Goal: Contribute content

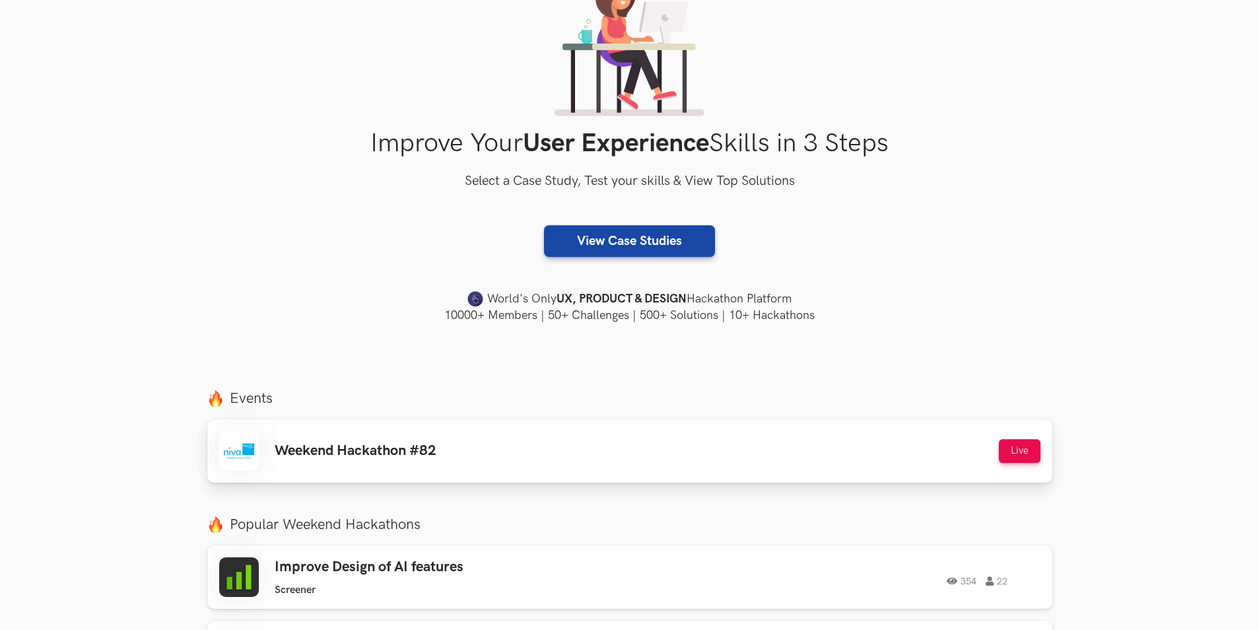
scroll to position [132, 0]
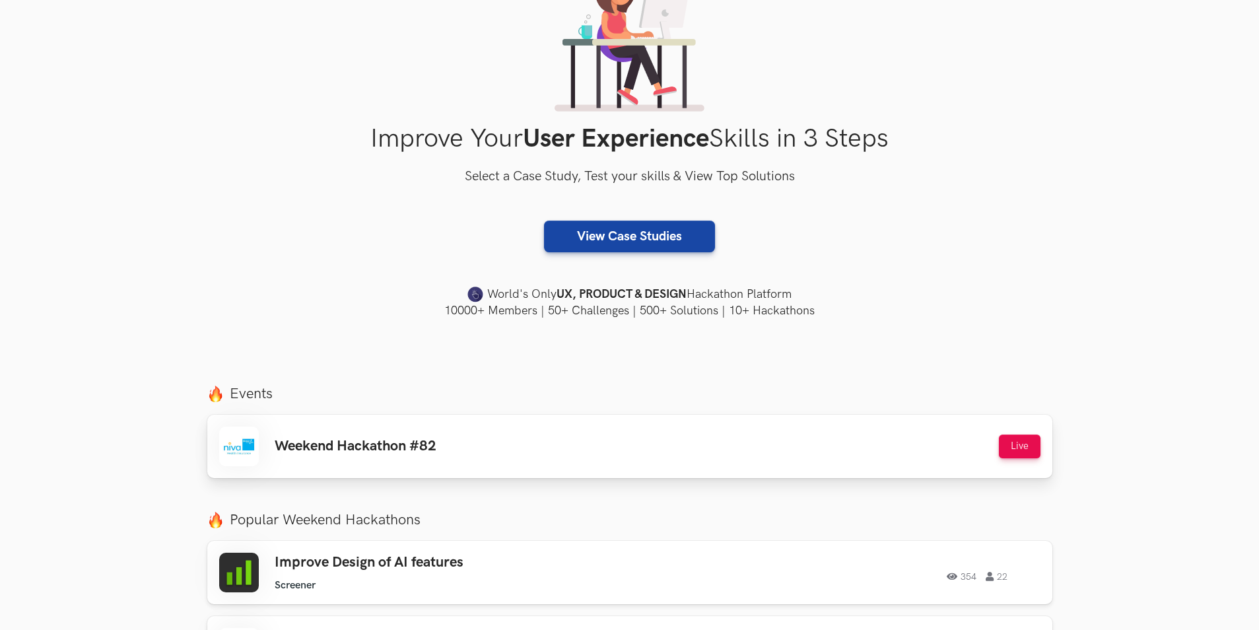
click at [484, 439] on div "Weekend Hackathon #82 Live" at bounding box center [629, 446] width 821 height 40
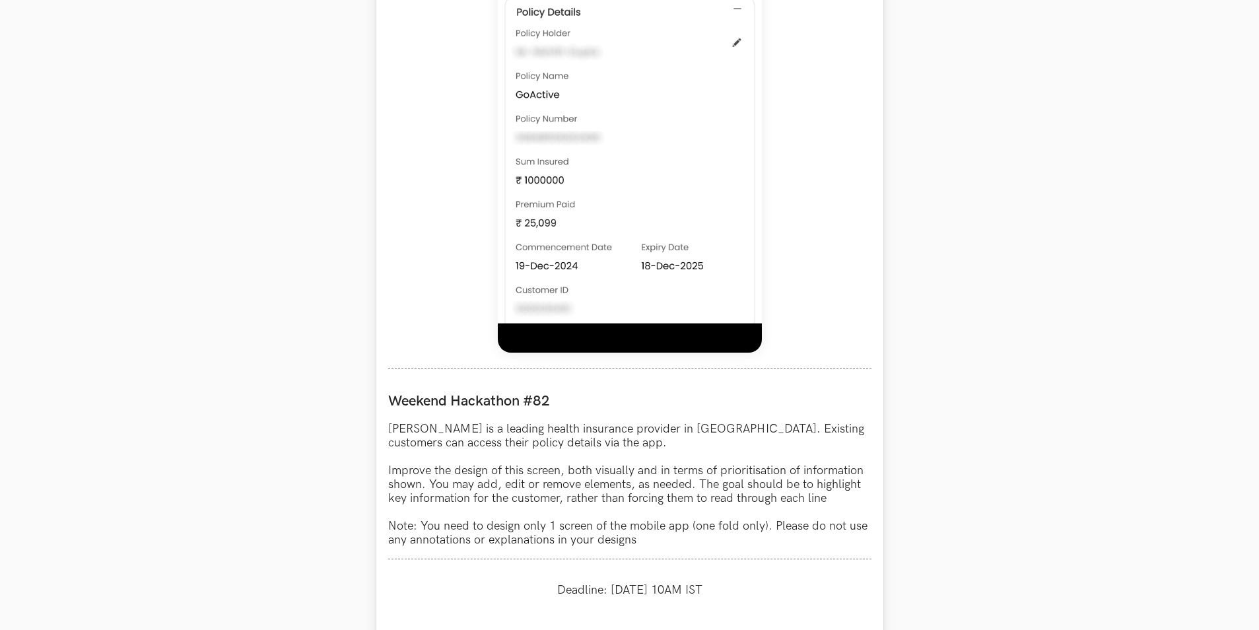
scroll to position [924, 0]
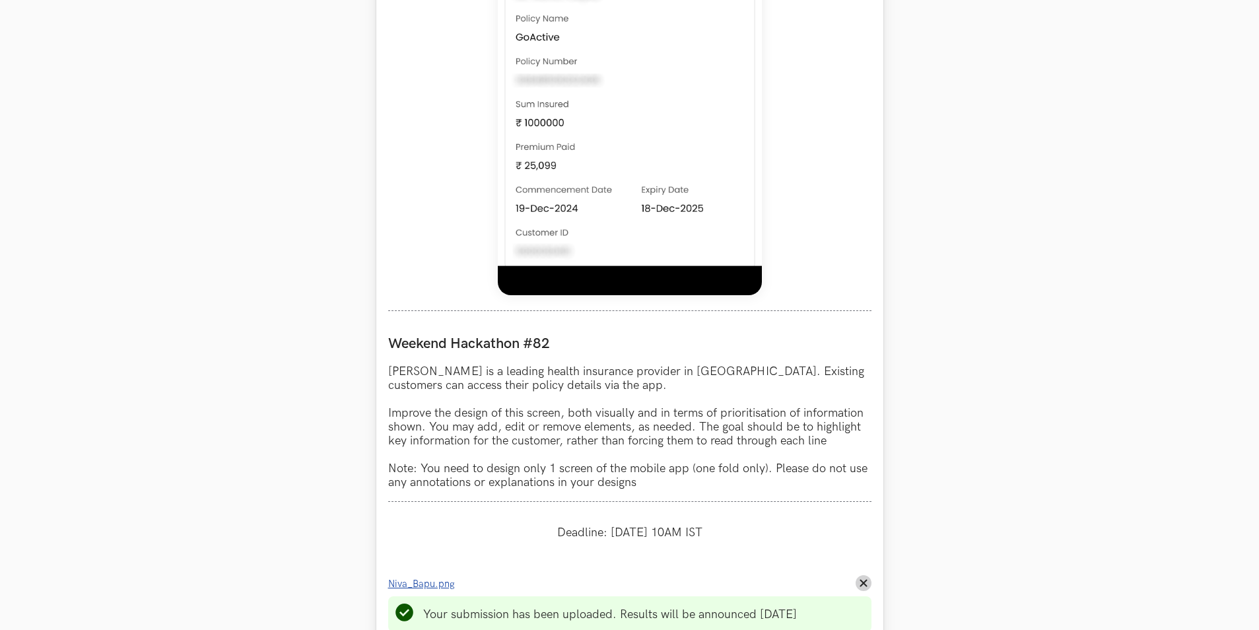
click at [441, 586] on span "Niva_Bapu.png" at bounding box center [421, 583] width 67 height 11
click at [861, 583] on icon "Remove File" at bounding box center [863, 583] width 8 height 8
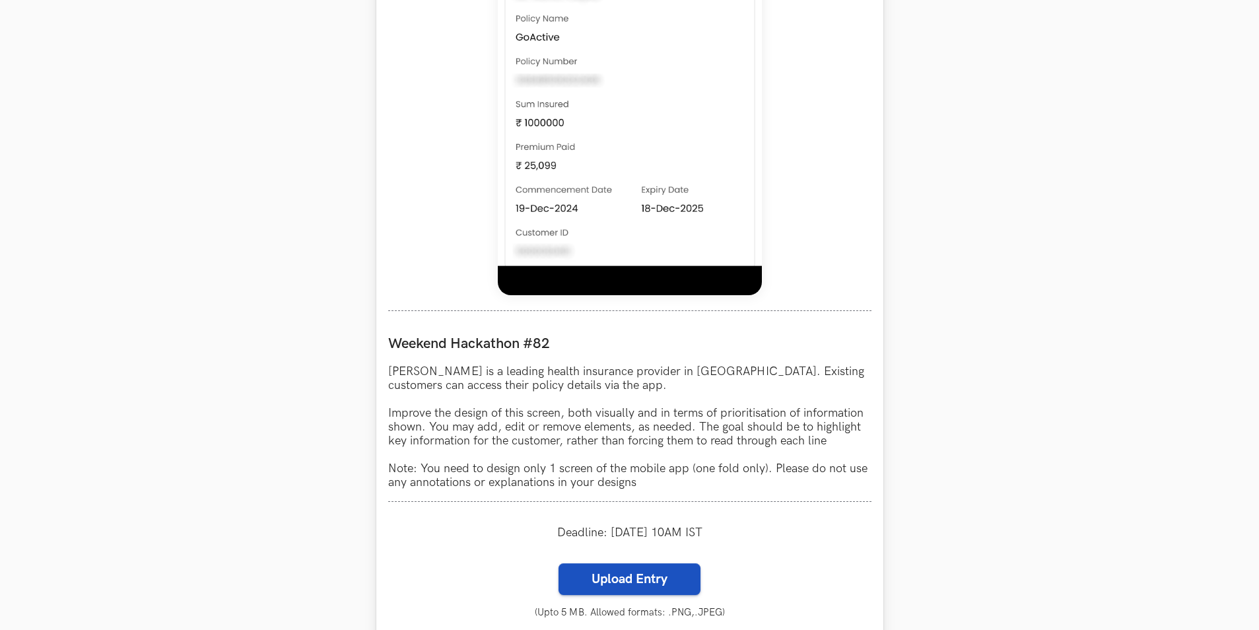
click at [684, 587] on label "Upload Entry" at bounding box center [629, 579] width 142 height 32
click at [558, 563] on input "Upload Entry" at bounding box center [558, 562] width 1 height 1
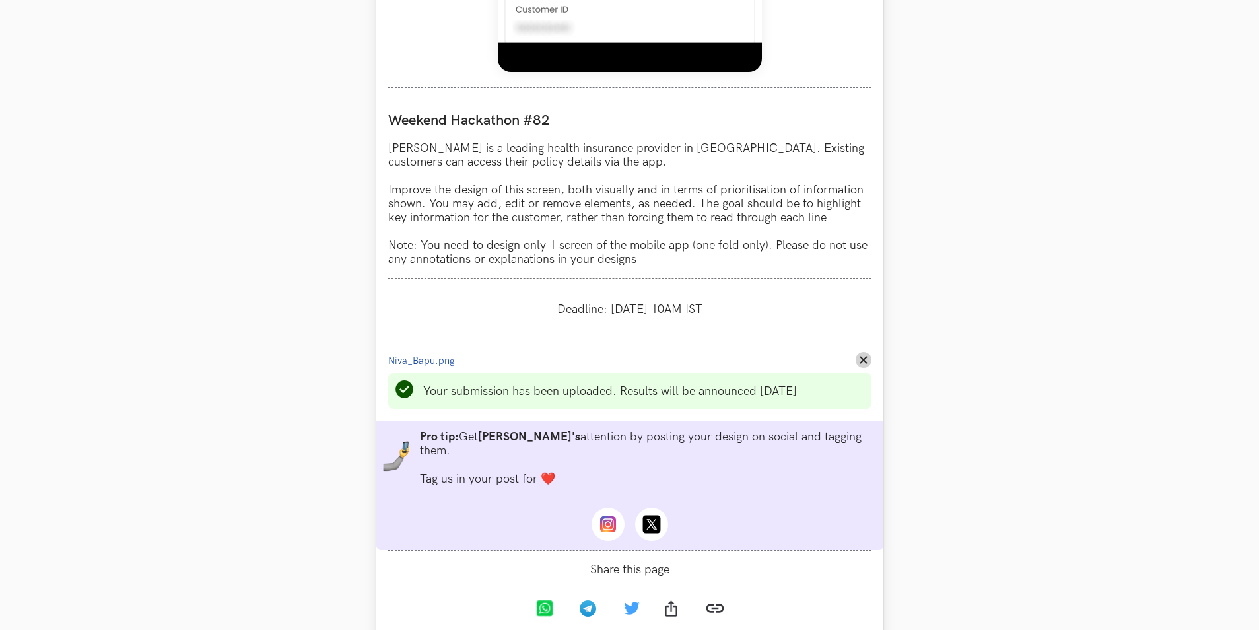
scroll to position [1188, 0]
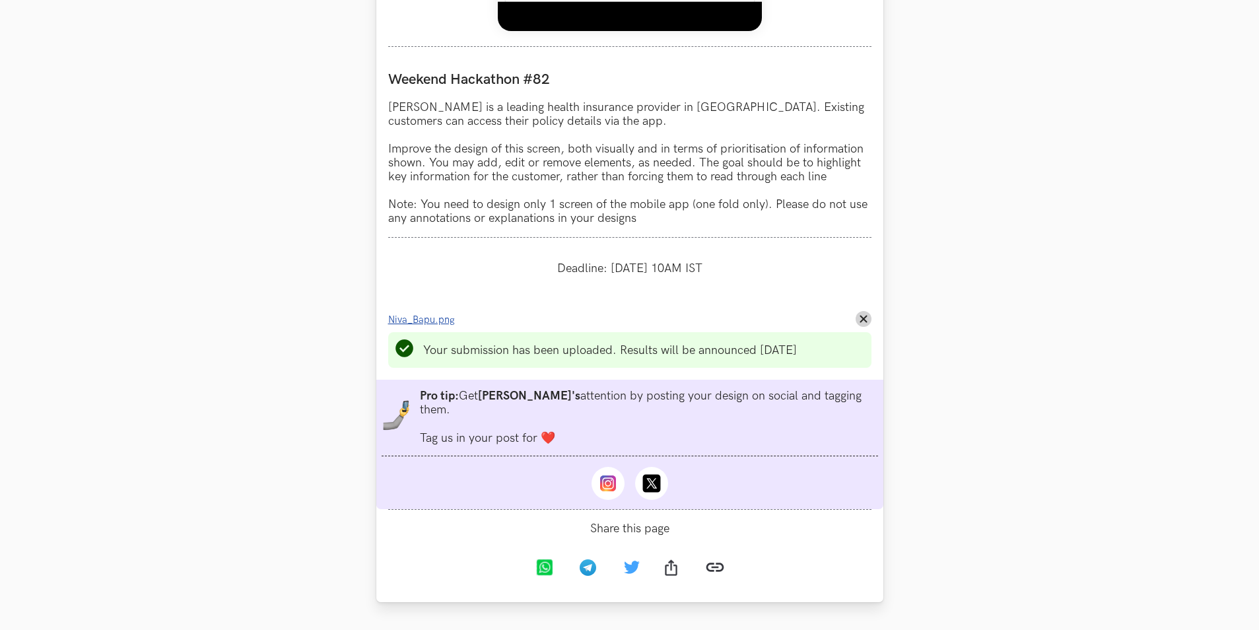
click at [446, 320] on span "Niva_Bapu.png" at bounding box center [421, 319] width 67 height 11
click at [406, 317] on span "Niva_Bapu.png" at bounding box center [421, 319] width 67 height 11
click at [861, 316] on icon "Remove File" at bounding box center [863, 319] width 8 height 8
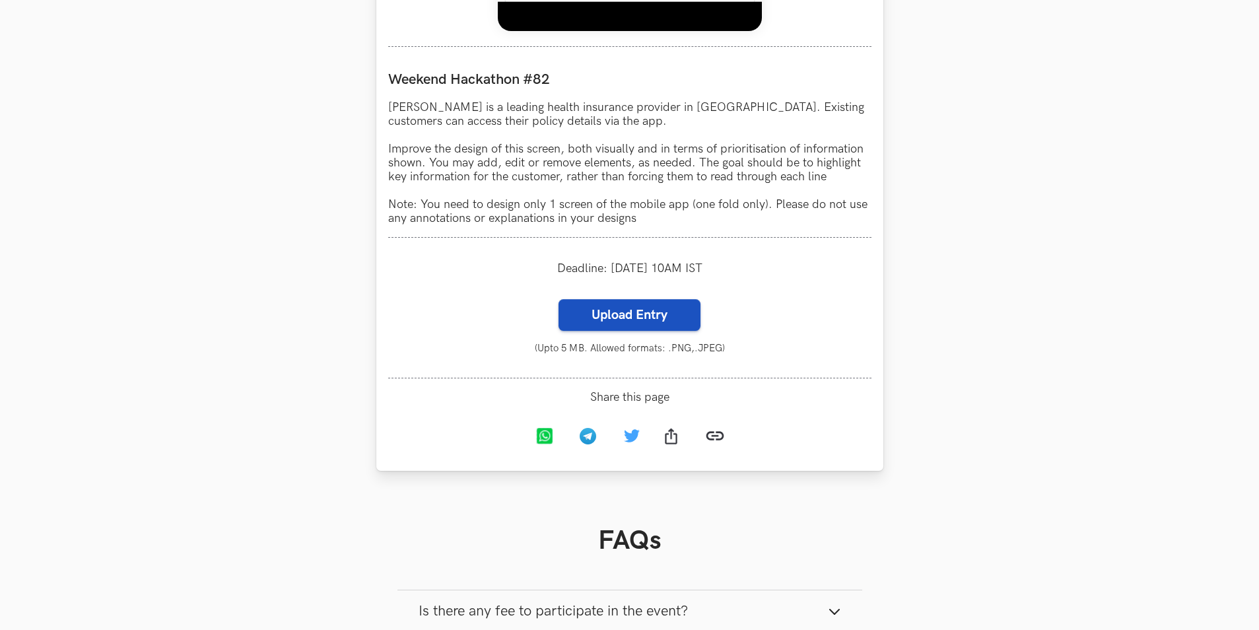
click at [654, 319] on label "Upload Entry" at bounding box center [629, 315] width 142 height 32
click at [558, 299] on input "Upload Entry" at bounding box center [558, 298] width 1 height 1
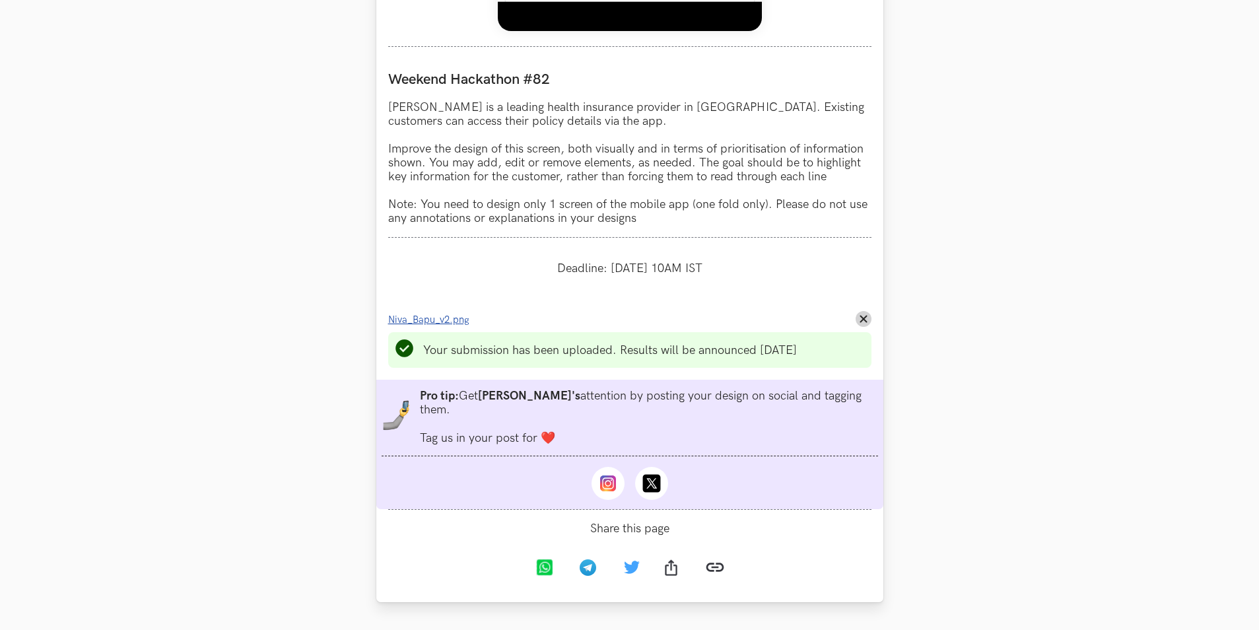
click at [453, 321] on span "Niva_Bapu_v2.png" at bounding box center [428, 319] width 81 height 11
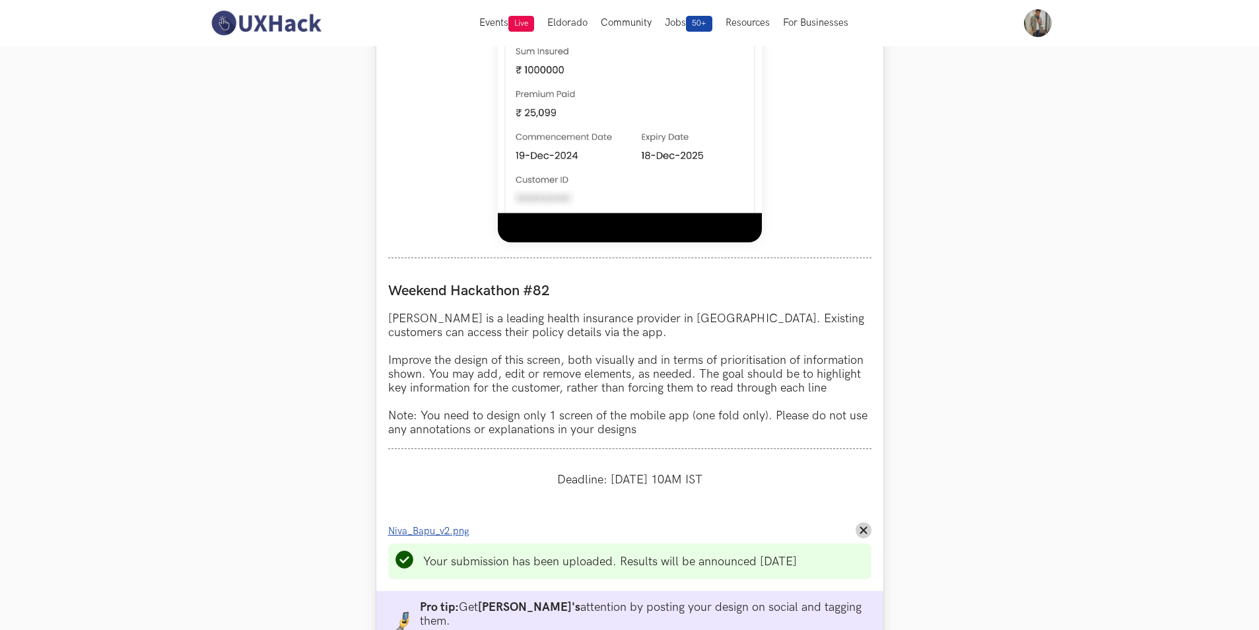
scroll to position [924, 0]
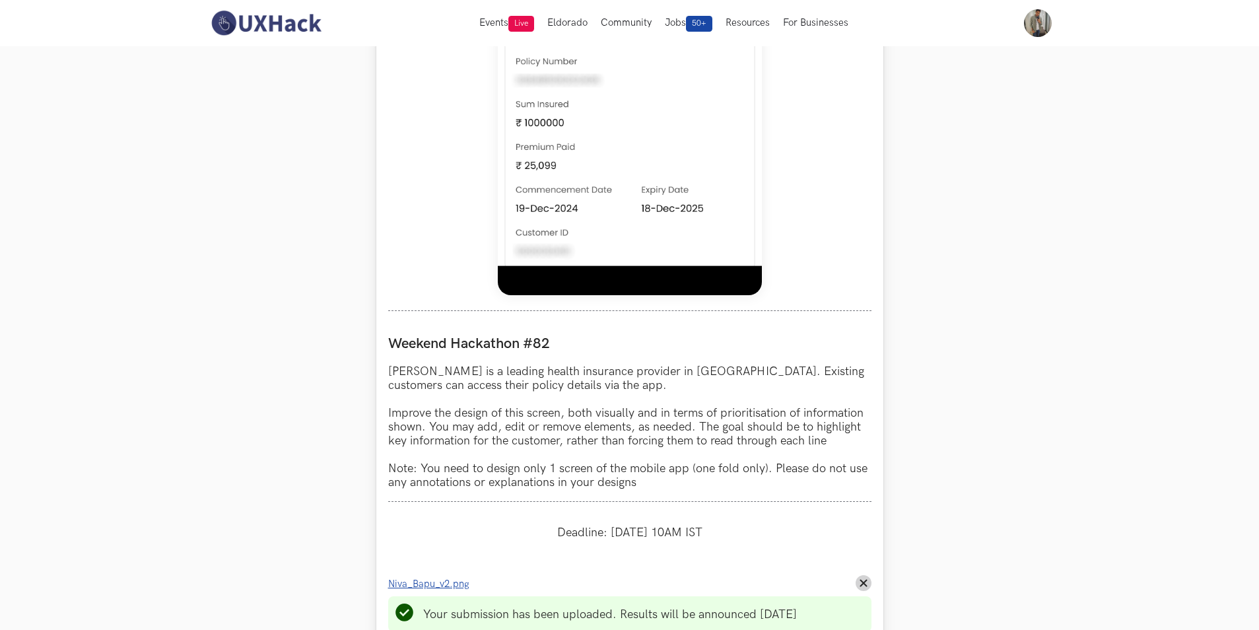
click at [635, 180] on img at bounding box center [630, 1] width 264 height 587
